Goal: Task Accomplishment & Management: Use online tool/utility

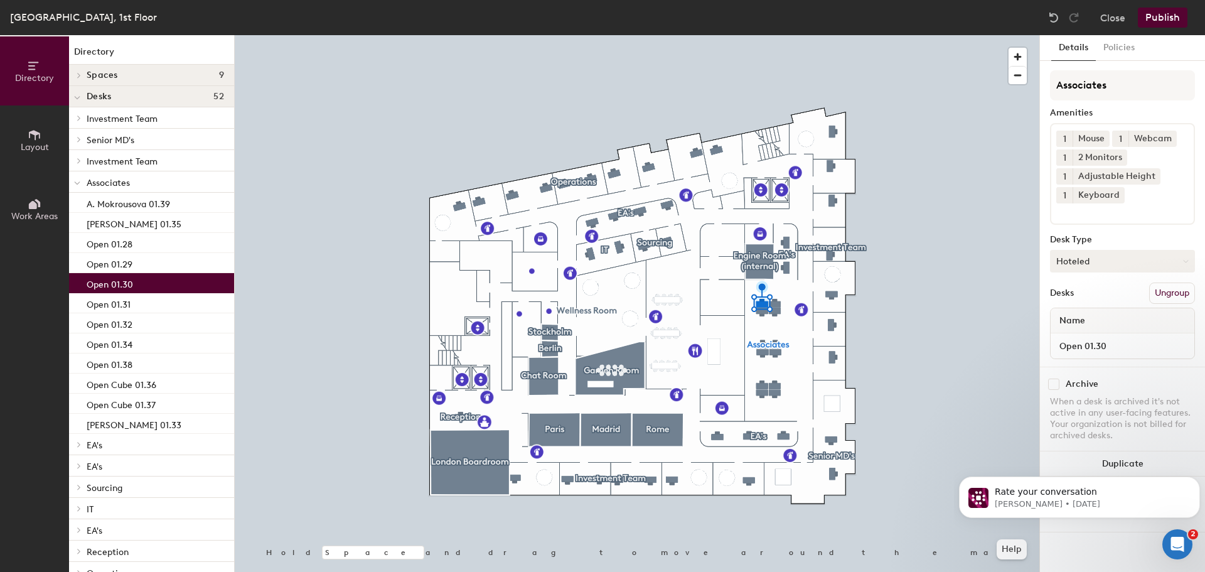
click at [1082, 260] on button "Hoteled" at bounding box center [1122, 261] width 145 height 23
click at [1080, 300] on div "Assigned" at bounding box center [1112, 299] width 125 height 19
click at [1070, 337] on input "Open 01.30" at bounding box center [1122, 346] width 139 height 18
click at [1078, 342] on input "Open 01.30" at bounding box center [1122, 346] width 139 height 18
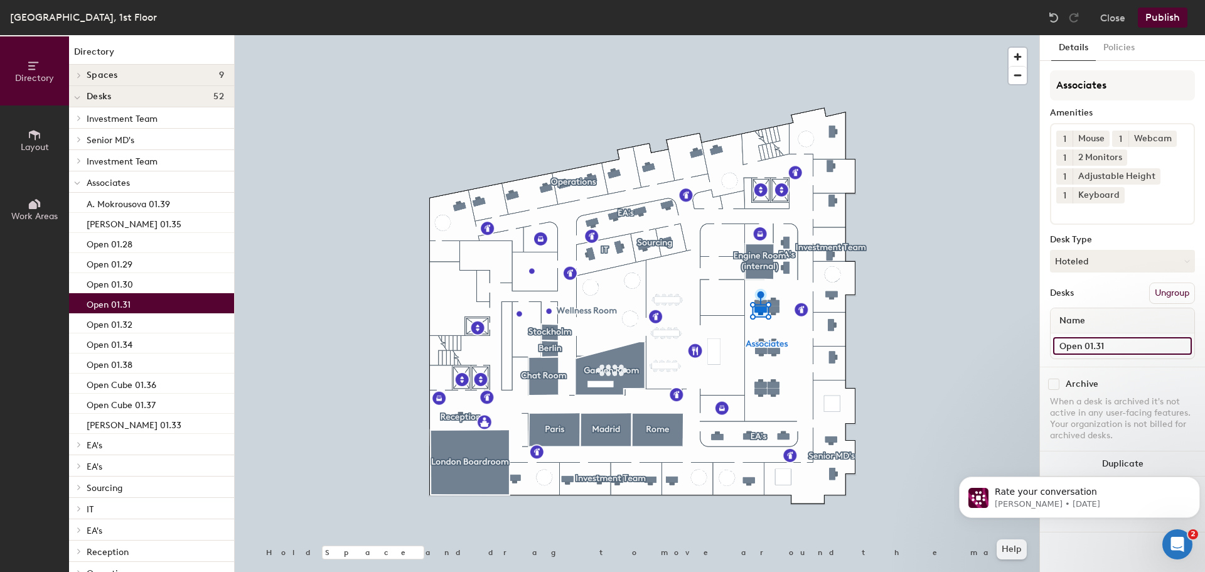
click at [1061, 341] on input "Open 01.31" at bounding box center [1122, 346] width 139 height 18
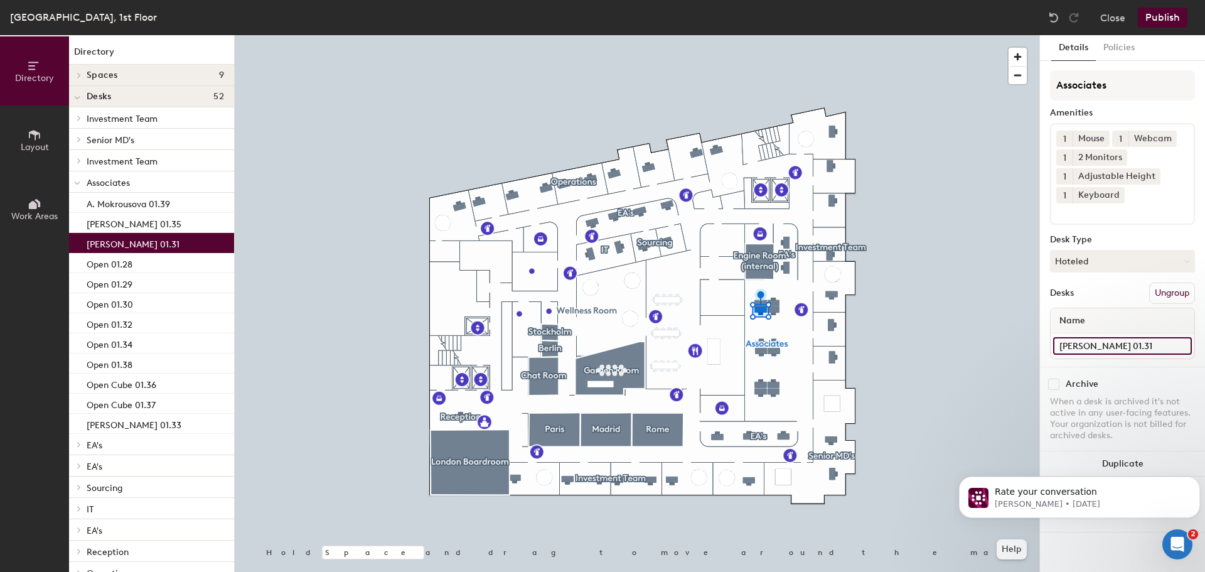
type input "[PERSON_NAME] 01.31"
click at [1166, 18] on button "Publish" at bounding box center [1162, 18] width 50 height 20
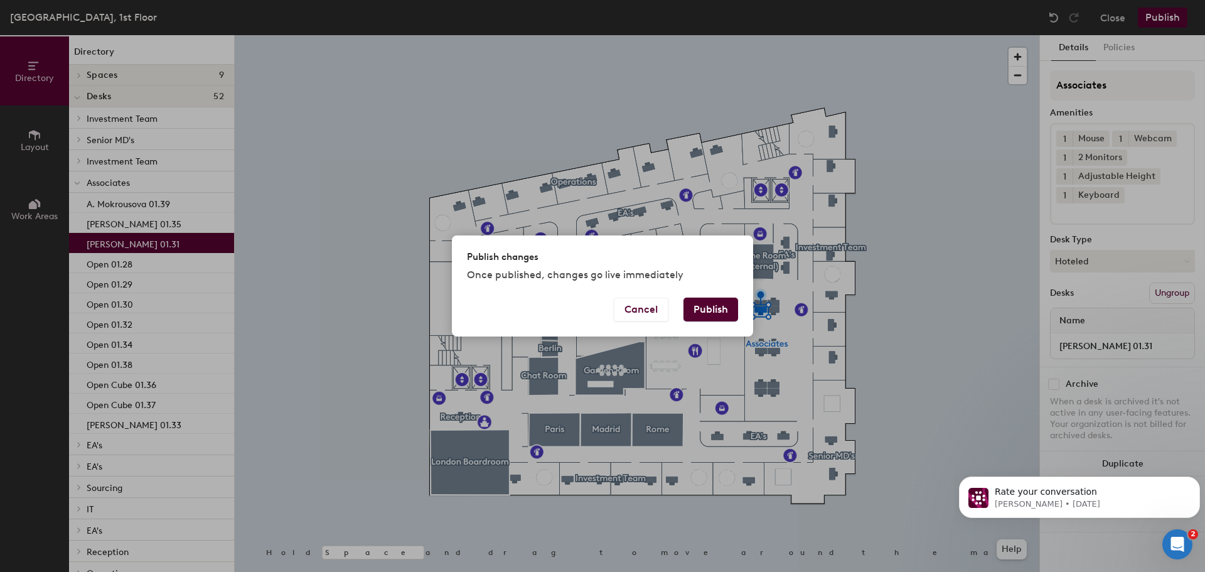
click at [714, 307] on button "Publish" at bounding box center [710, 309] width 55 height 24
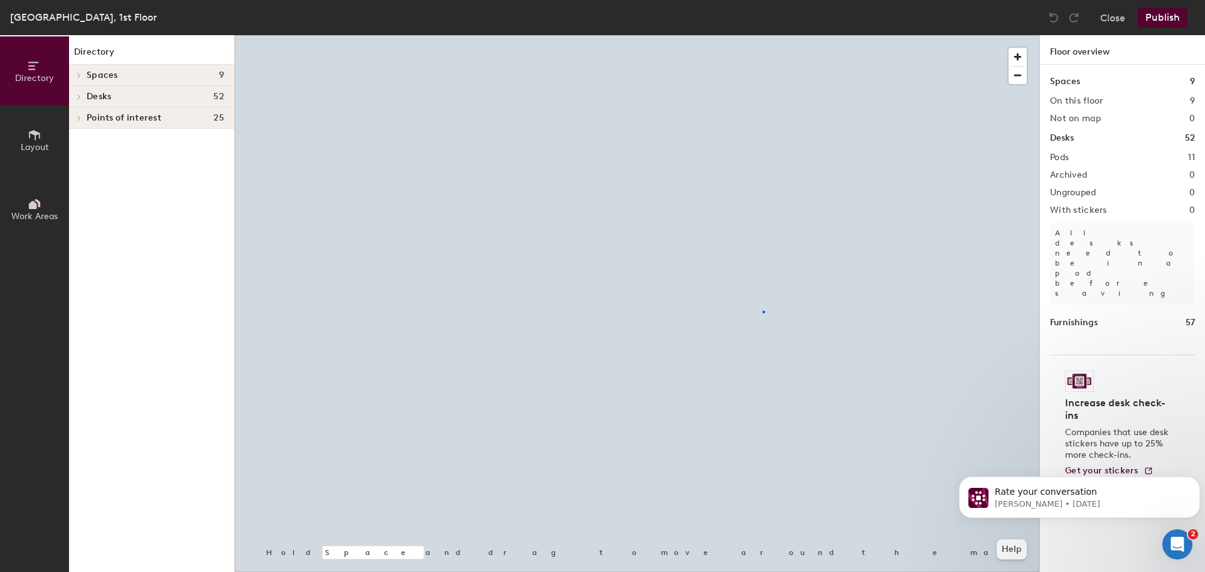
click at [762, 35] on div at bounding box center [637, 35] width 804 height 0
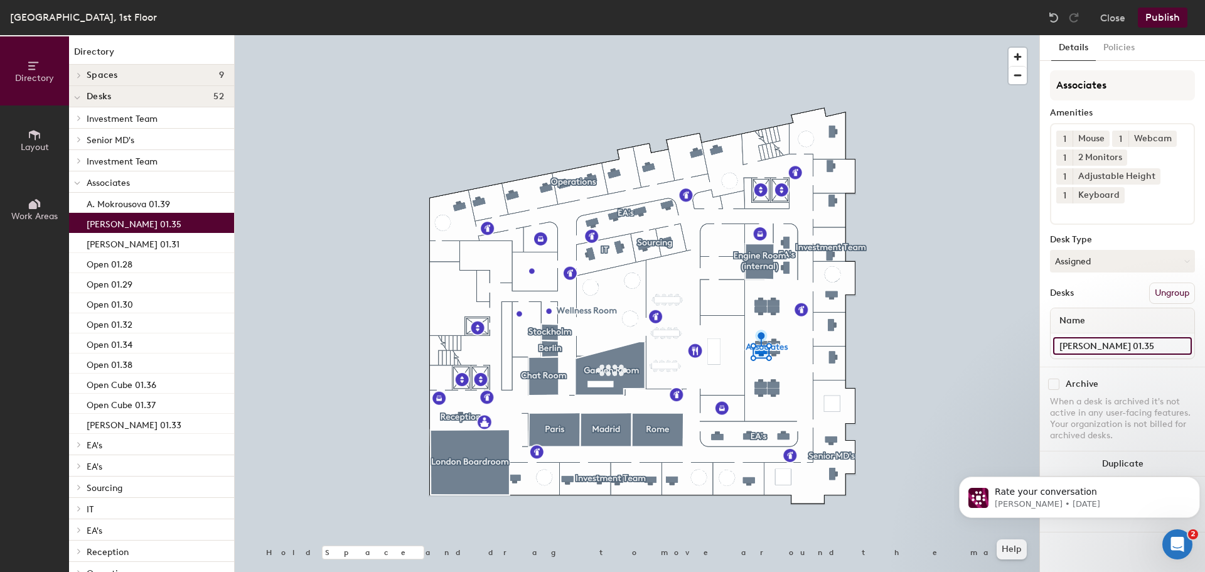
click at [1085, 344] on input "[PERSON_NAME] 01.35" at bounding box center [1122, 346] width 139 height 18
click at [1111, 346] on input "[PERSON_NAME] 01.35" at bounding box center [1122, 346] width 139 height 18
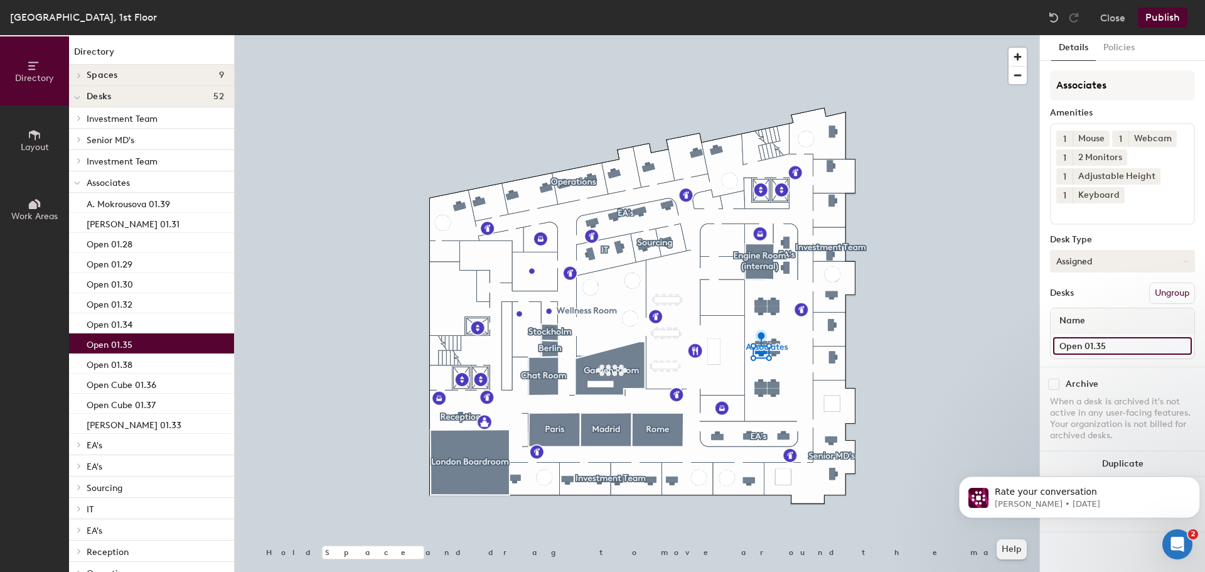
type input "Open 01.35"
click at [1072, 250] on button "Assigned" at bounding box center [1122, 261] width 145 height 23
click at [1078, 258] on button "Assigned" at bounding box center [1122, 261] width 145 height 23
click at [1080, 332] on div "Hoteled" at bounding box center [1112, 337] width 125 height 19
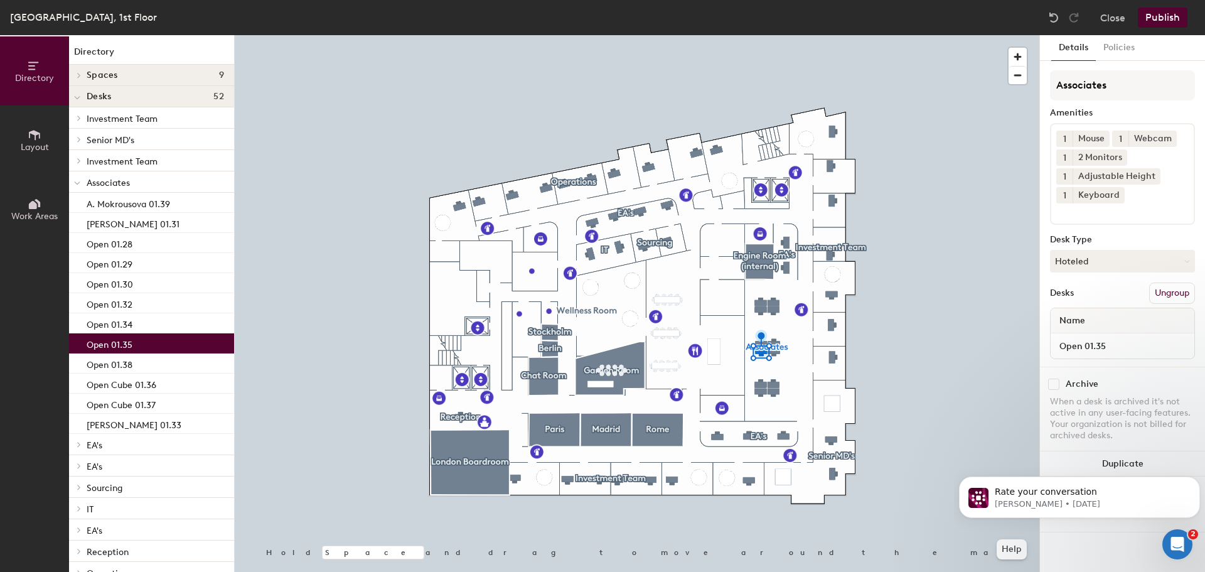
click at [1157, 21] on button "Publish" at bounding box center [1162, 18] width 50 height 20
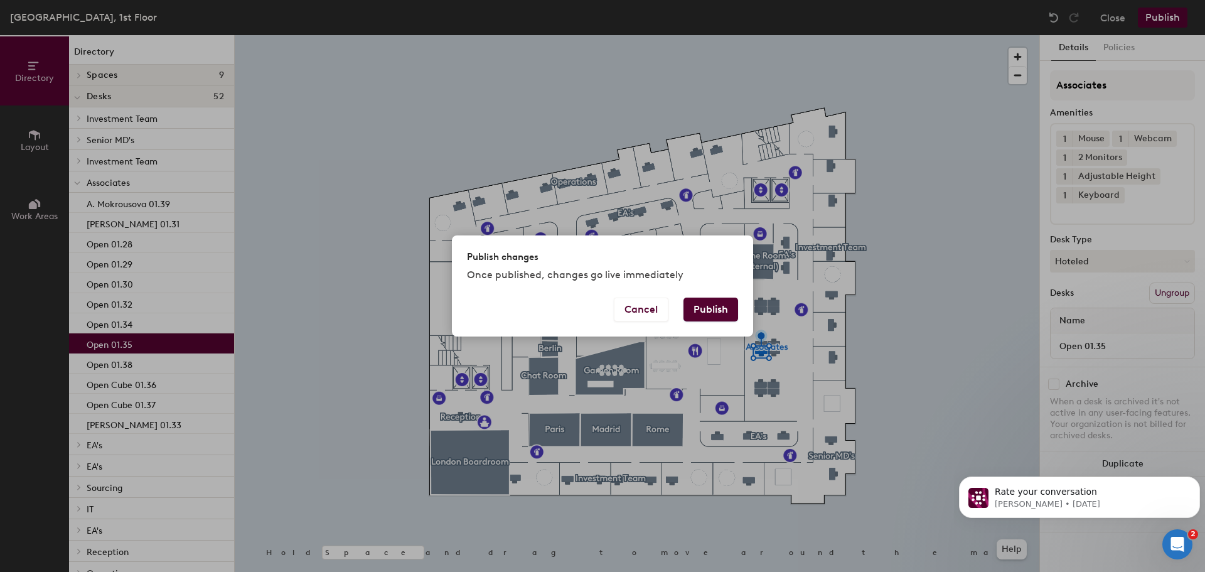
click at [700, 303] on button "Publish" at bounding box center [710, 309] width 55 height 24
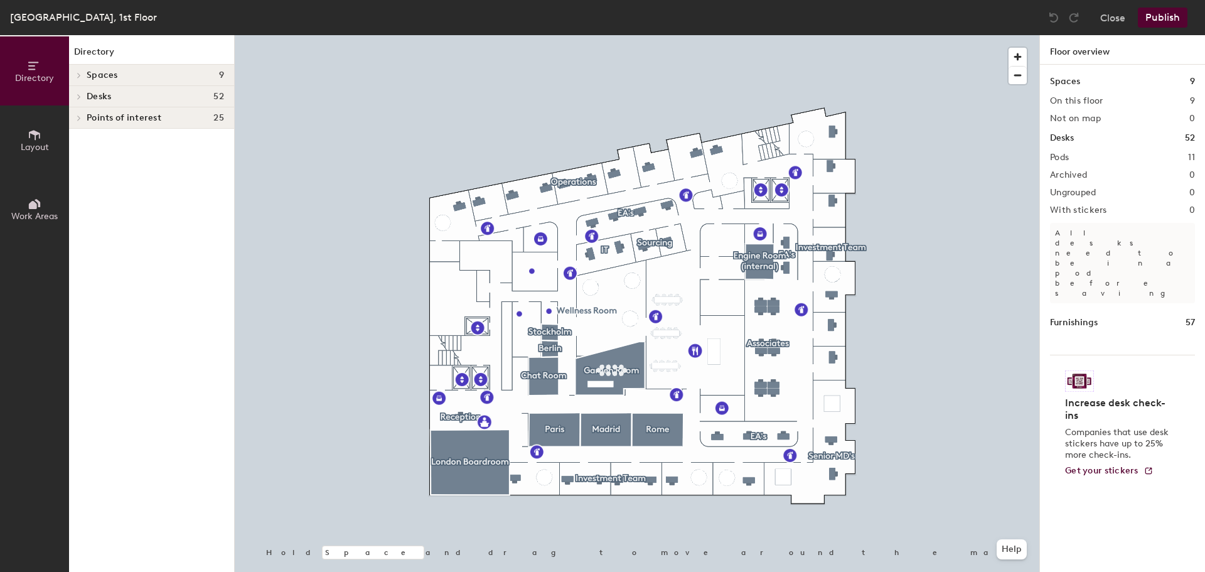
click at [758, 35] on div at bounding box center [637, 35] width 804 height 0
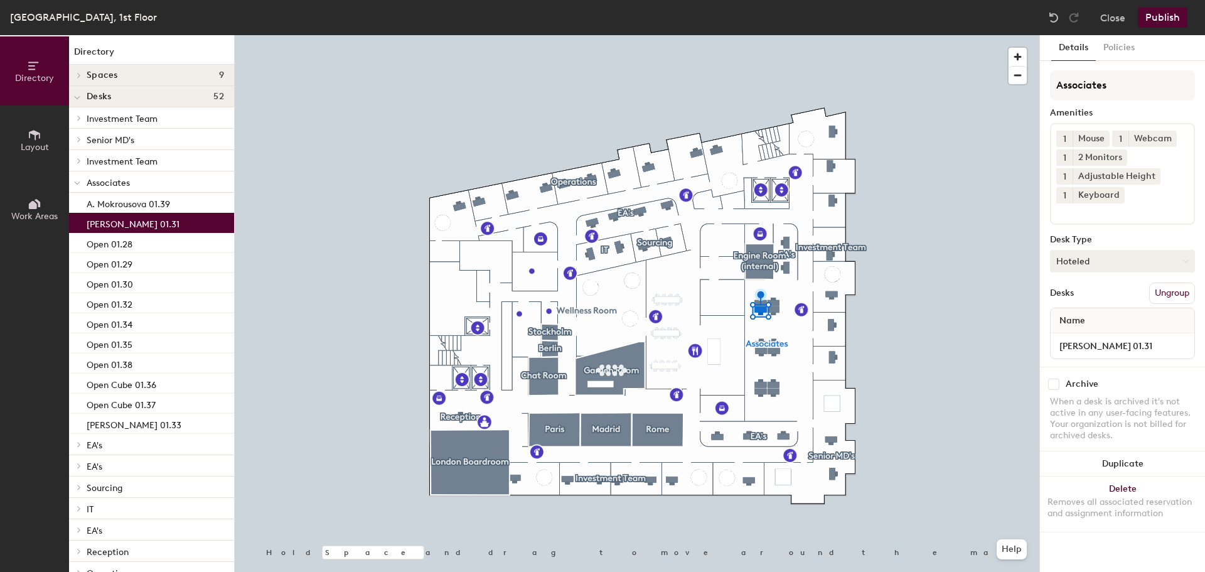
click at [1109, 260] on button "Hoteled" at bounding box center [1122, 261] width 145 height 23
click at [1080, 298] on div "Assigned" at bounding box center [1112, 299] width 125 height 19
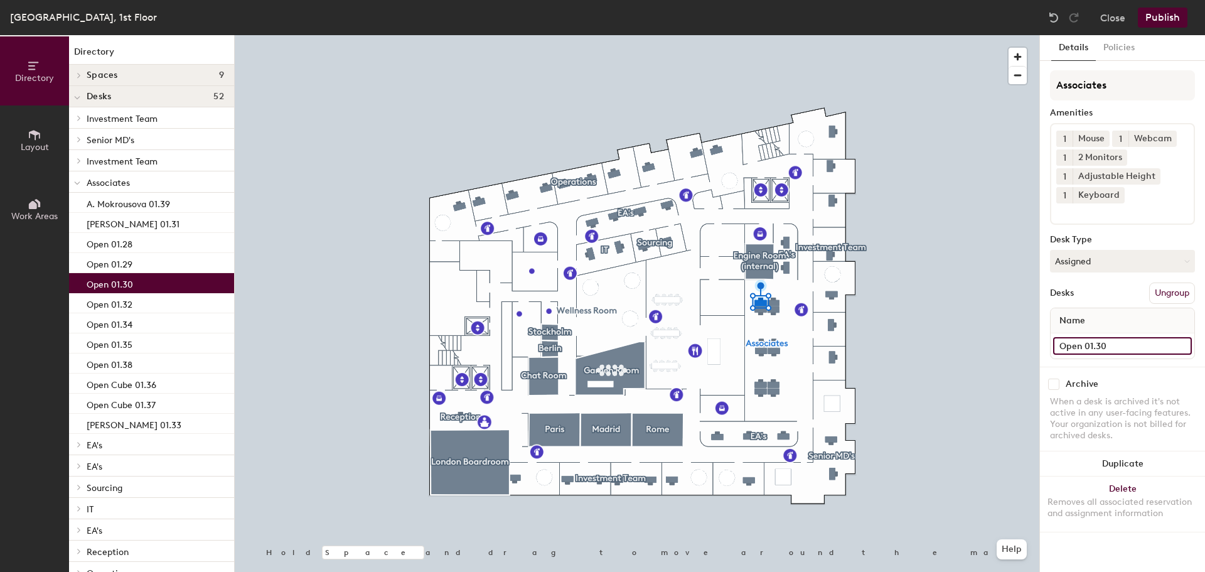
click at [1061, 345] on input "Open 01.30" at bounding box center [1122, 346] width 139 height 18
click at [1077, 349] on input "Open 01.30" at bounding box center [1122, 346] width 139 height 18
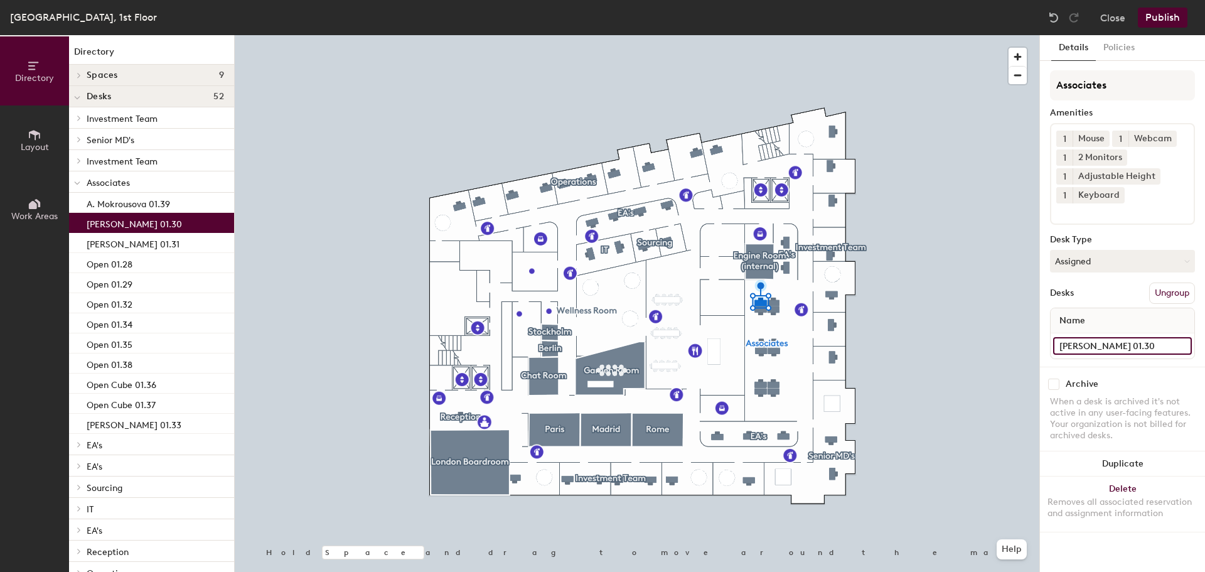
type input "JC Rodriguez 01.30"
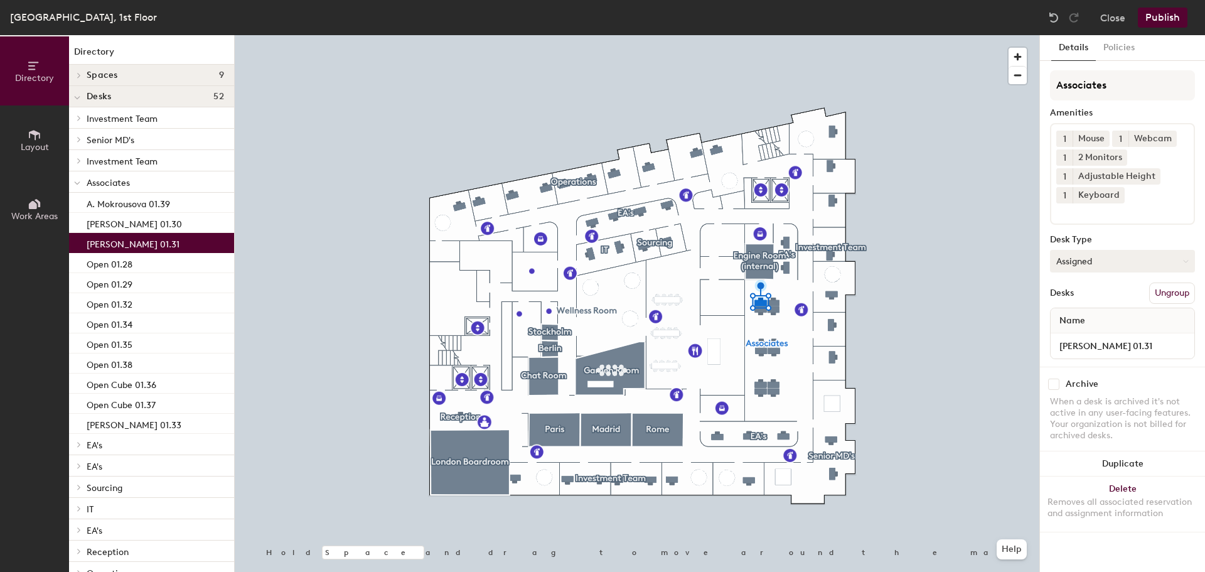
click at [1069, 260] on button "Assigned" at bounding box center [1122, 261] width 145 height 23
click at [1082, 339] on div "Hoteled" at bounding box center [1112, 337] width 125 height 19
click at [1085, 351] on input "[PERSON_NAME] 01.31" at bounding box center [1122, 346] width 139 height 18
click at [1110, 346] on input "[PERSON_NAME] 01.31" at bounding box center [1122, 346] width 139 height 18
click at [1114, 346] on input "[PERSON_NAME] 01.31" at bounding box center [1122, 346] width 139 height 18
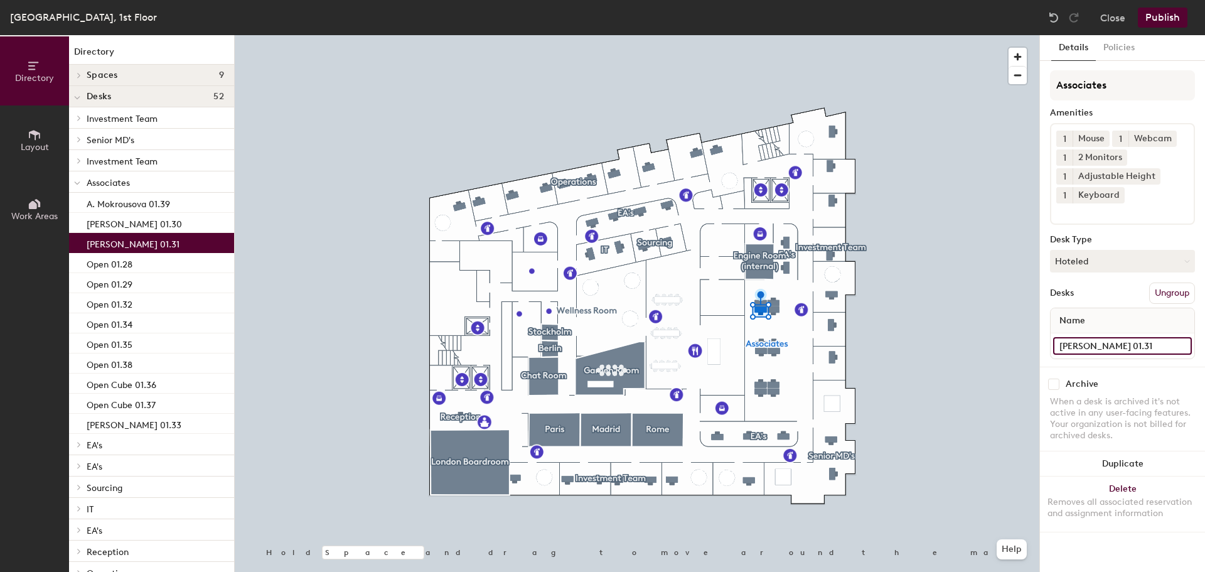
click at [1080, 346] on input "[PERSON_NAME] 01.31" at bounding box center [1122, 346] width 139 height 18
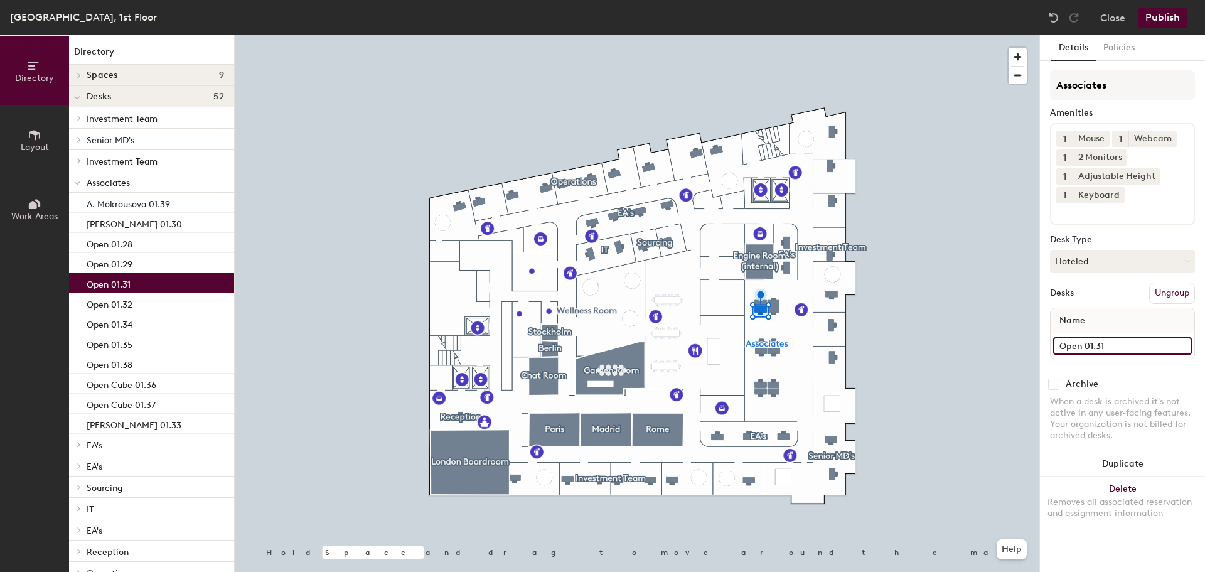
type input "Open 01.31"
click at [1146, 21] on button "Publish" at bounding box center [1162, 18] width 50 height 20
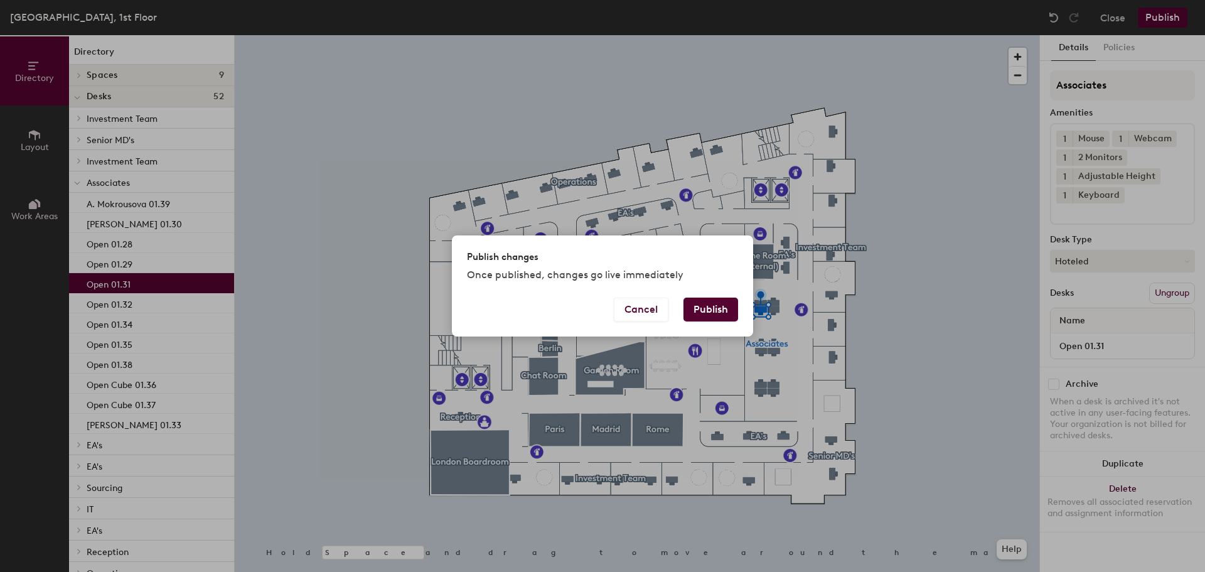
click at [714, 308] on button "Publish" at bounding box center [710, 309] width 55 height 24
